Goal: Information Seeking & Learning: Learn about a topic

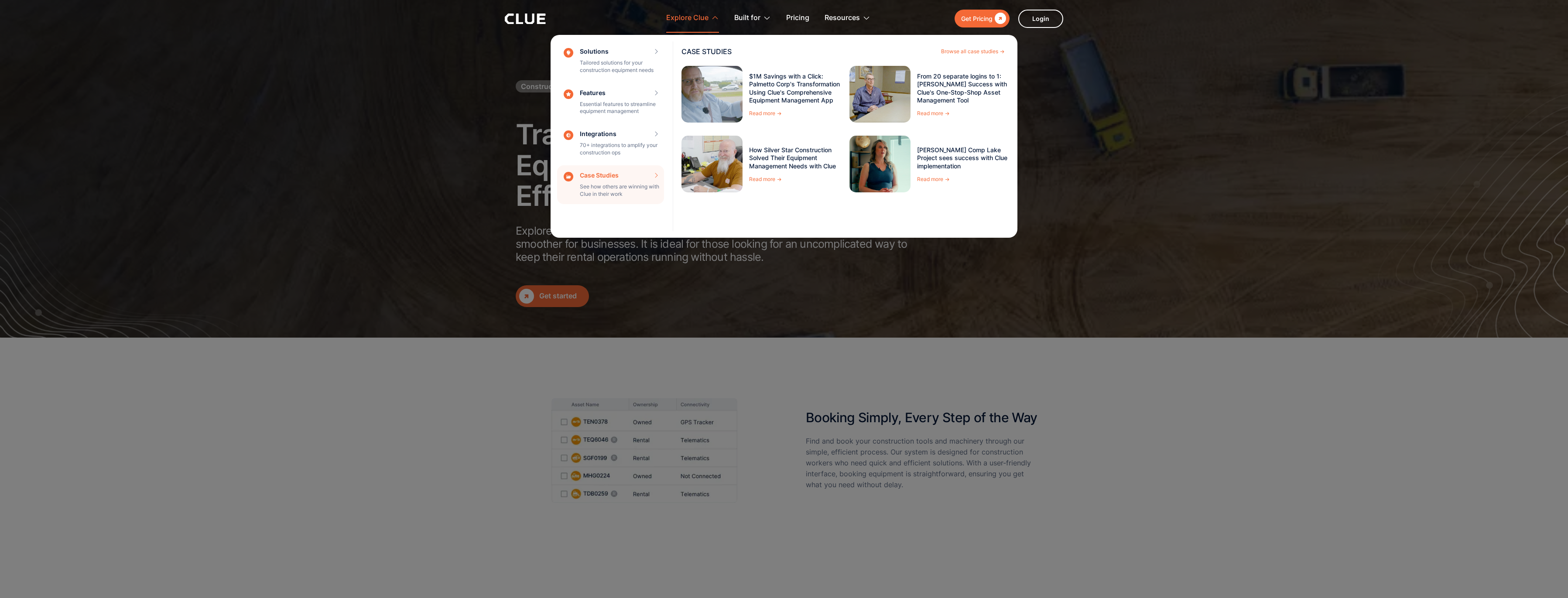
click at [617, 192] on div "Case Studies See how others are winning with Clue in their work CASE STUDIES Br…" at bounding box center [611, 185] width 107 height 40
click at [774, 162] on link "How Silver Star Construction Solved Their Equipment Management Needs with Clue" at bounding box center [796, 158] width 94 height 24
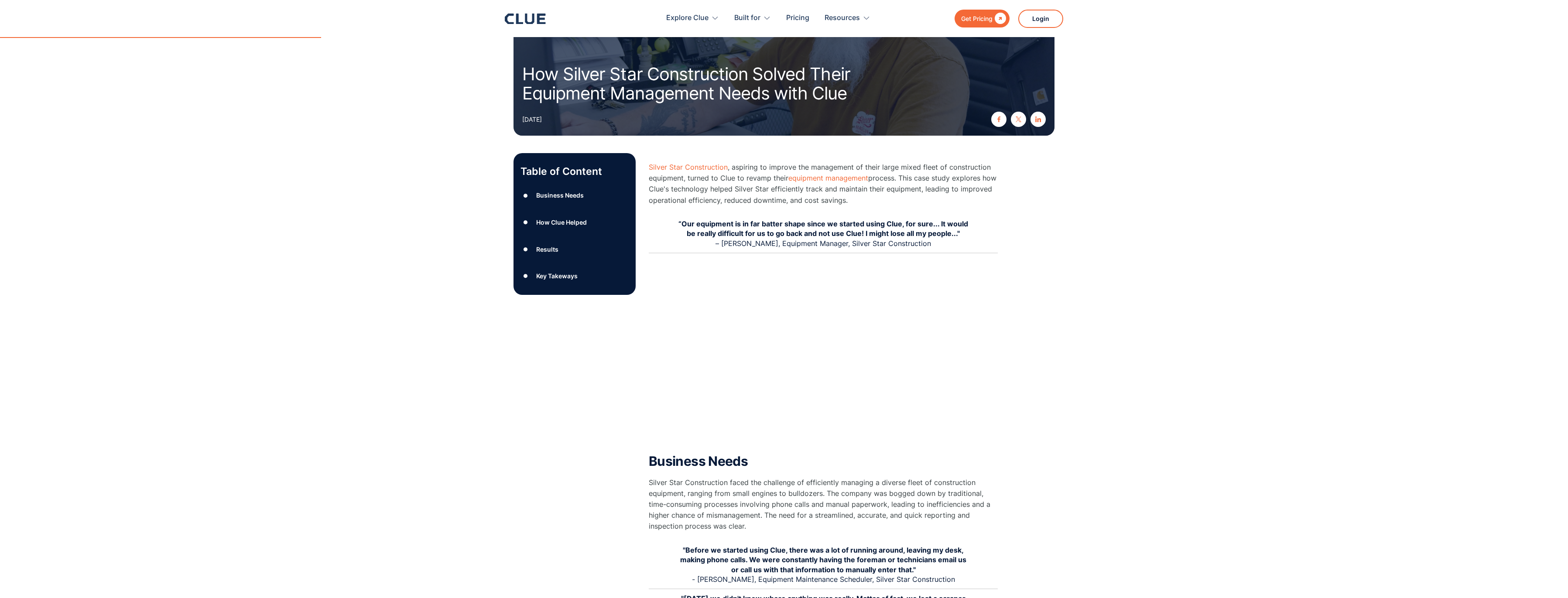
scroll to position [131, 0]
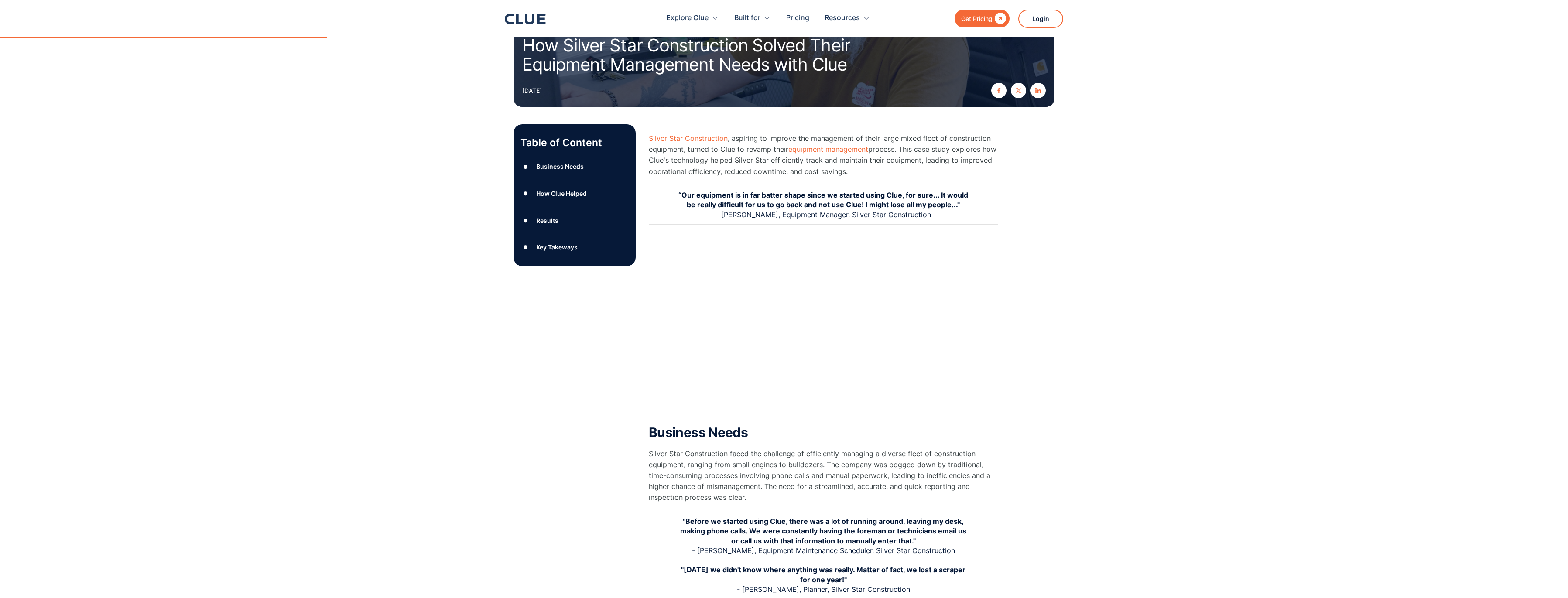
drag, startPoint x: 1521, startPoint y: 164, endPoint x: 1488, endPoint y: 164, distance: 33.0
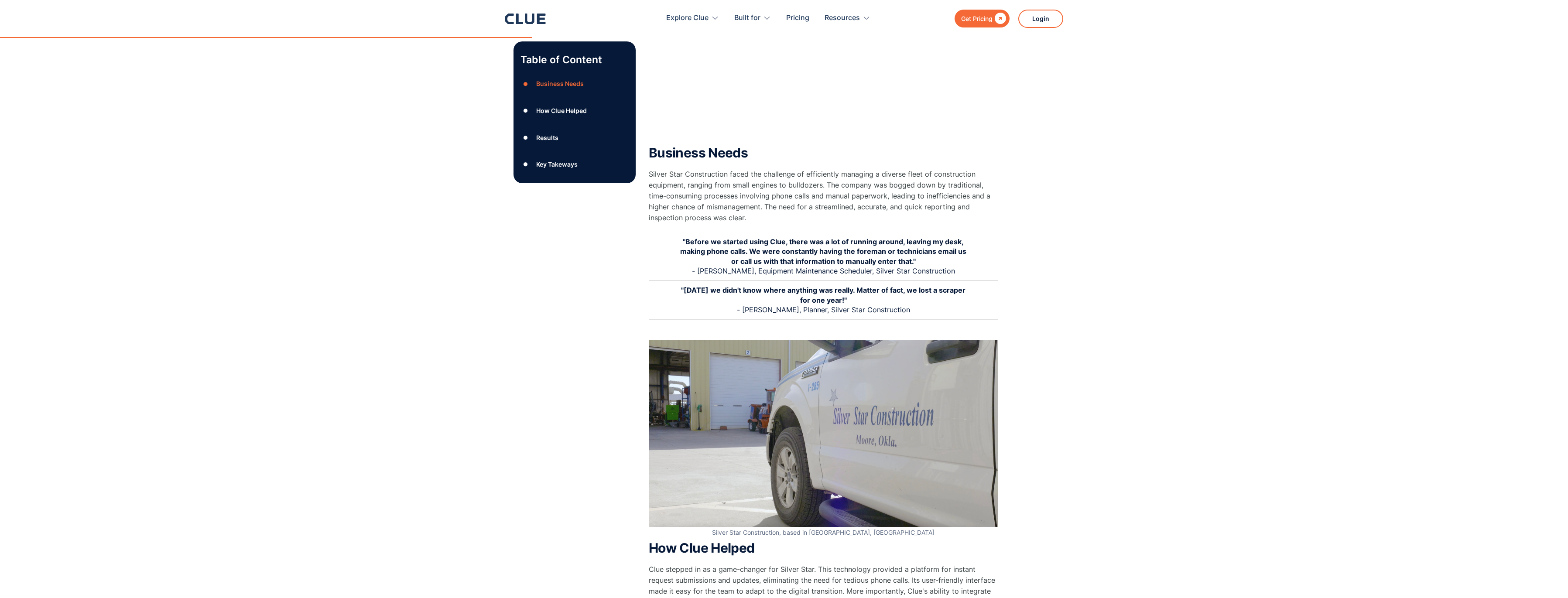
scroll to position [436, 0]
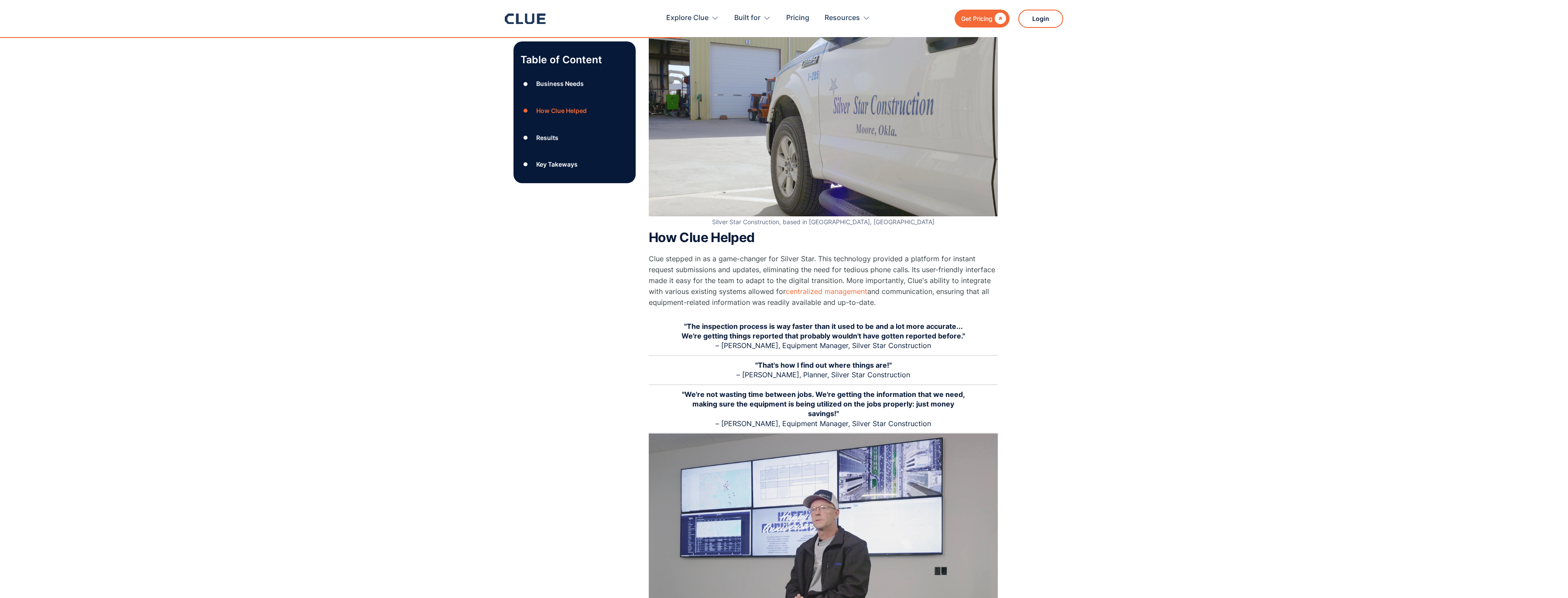
scroll to position [741, 0]
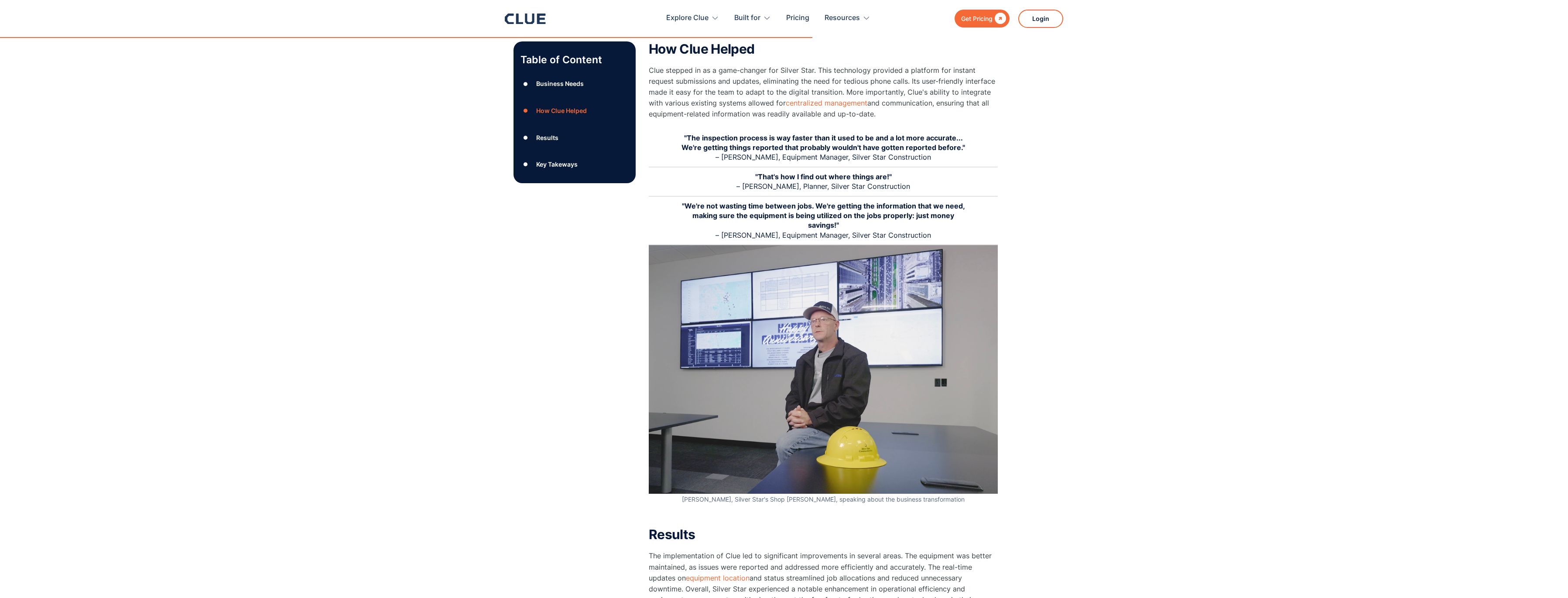
scroll to position [916, 0]
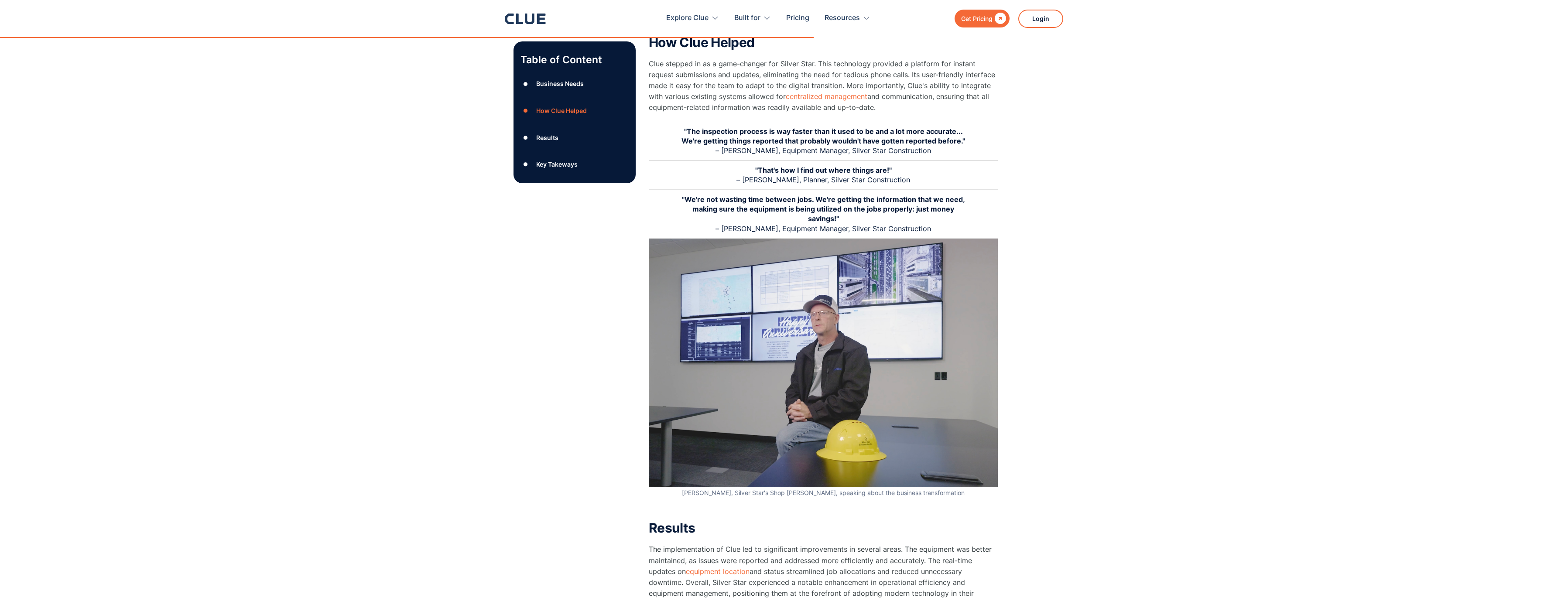
click at [421, 167] on div "Table of Content ● Business Needs ● How Clue Helped ● Results ● Key Takeways Si…" at bounding box center [784, 448] width 1568 height 2236
click at [423, 168] on div "Table of Content ● Business Needs ● How Clue Helped ● Results ● Key Takeways Si…" at bounding box center [784, 448] width 1568 height 2236
click at [424, 168] on div "Table of Content ● Business Needs ● How Clue Helped ● Results ● Key Takeways Si…" at bounding box center [784, 448] width 1568 height 2236
